Goal: Navigation & Orientation: Find specific page/section

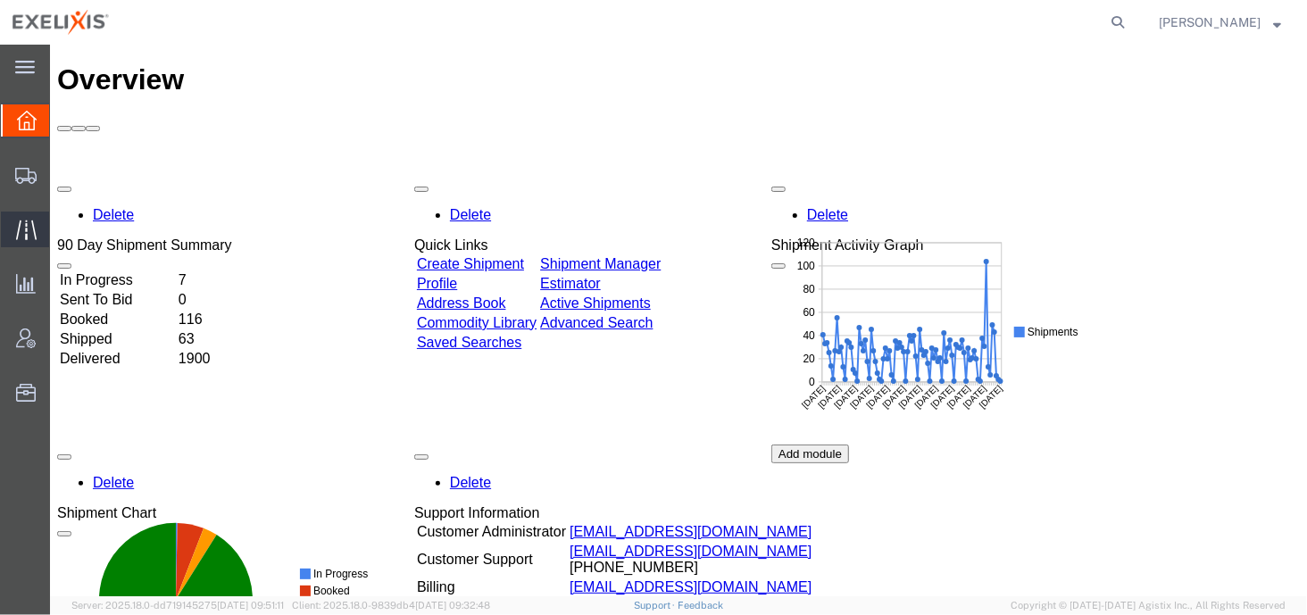
click at [62, 235] on span "Traffic" at bounding box center [55, 230] width 12 height 36
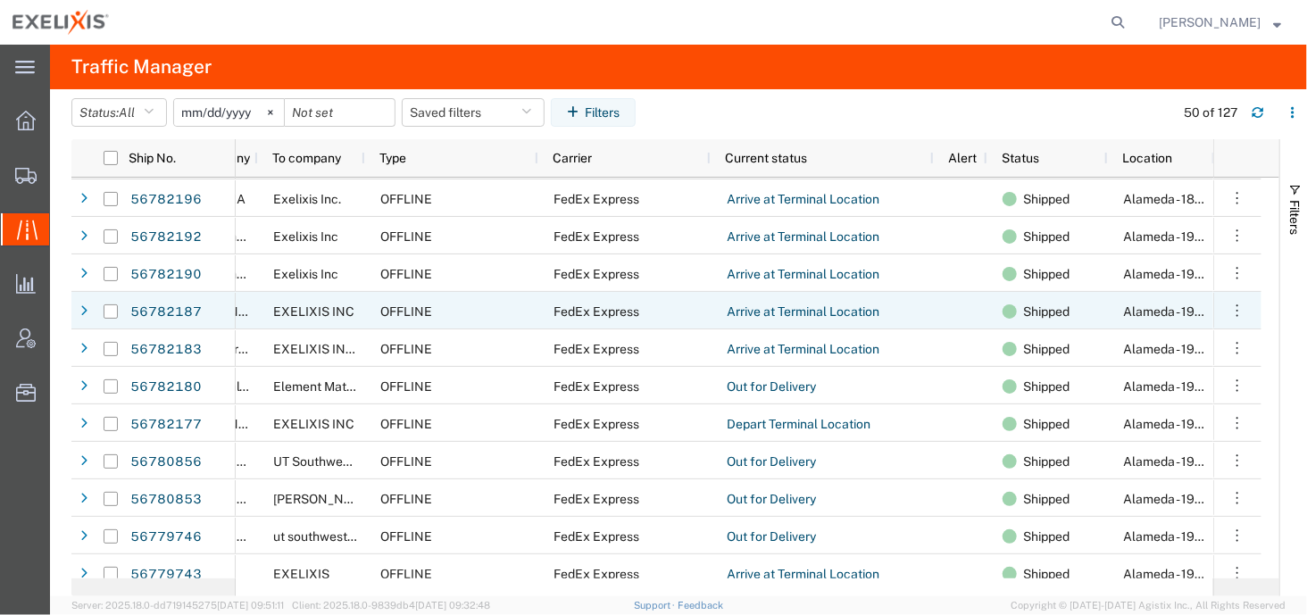
scroll to position [411, 0]
